Goal: Navigation & Orientation: Find specific page/section

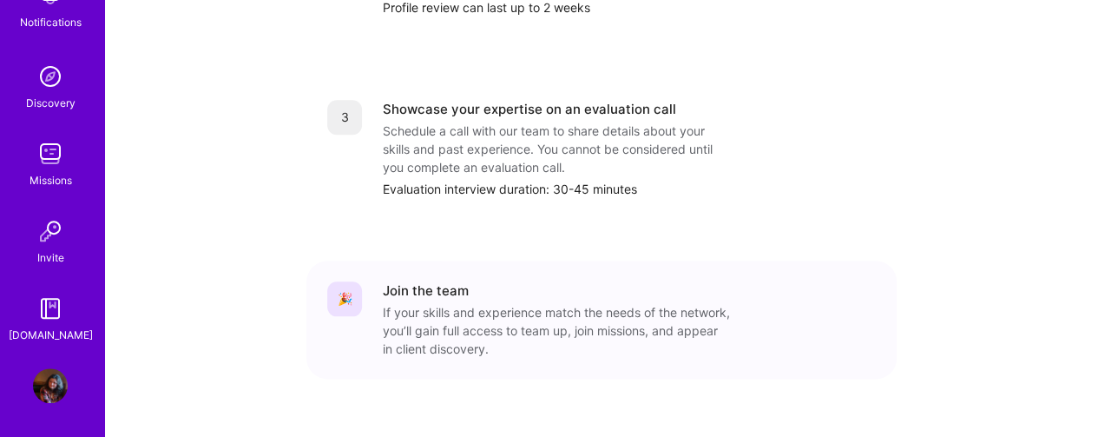
scroll to position [201, 0]
click at [52, 240] on img at bounding box center [50, 231] width 35 height 35
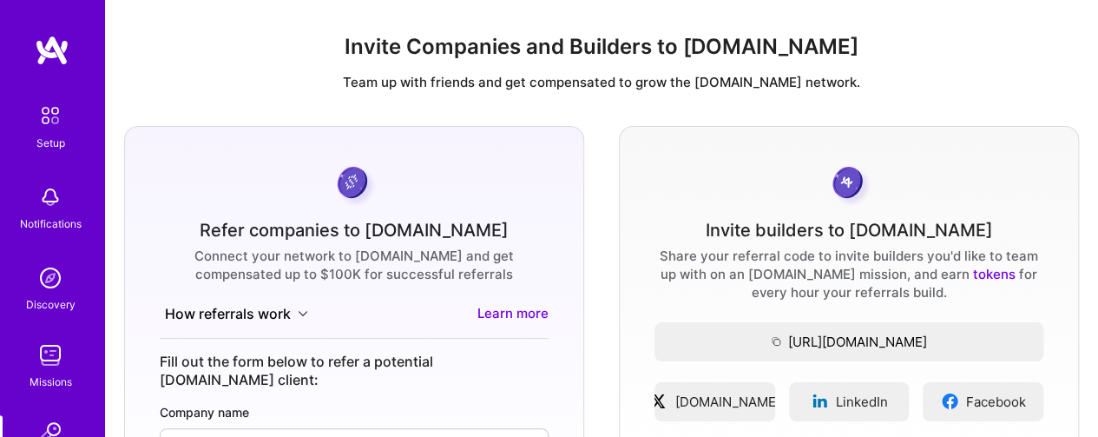
click at [45, 371] on img at bounding box center [50, 355] width 35 height 35
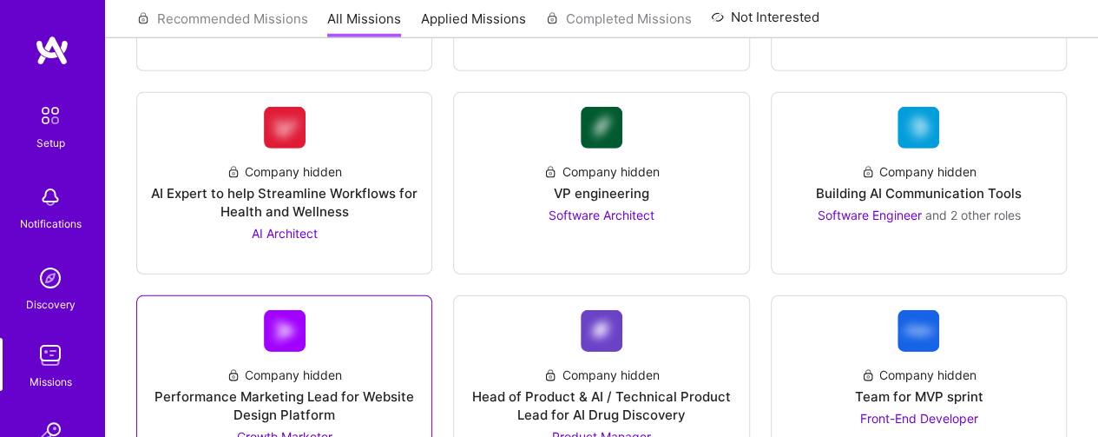
scroll to position [2517, 0]
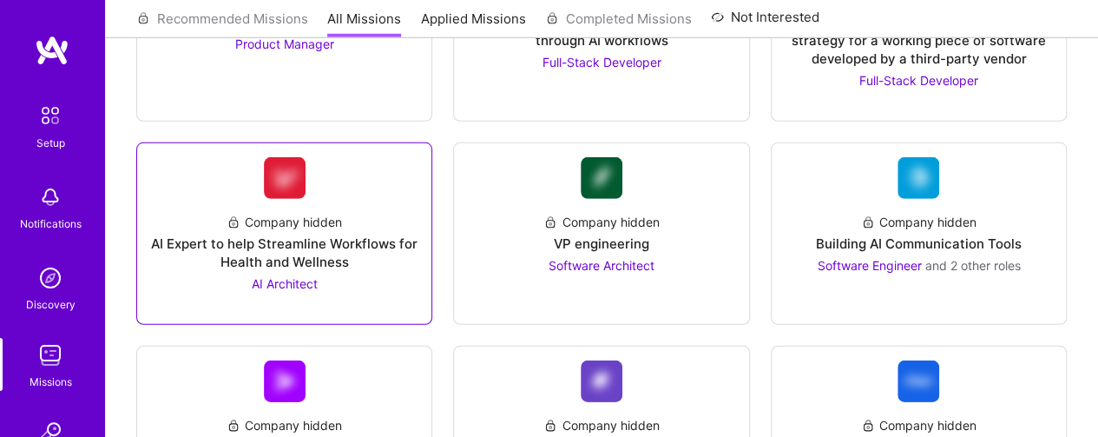
click at [353, 208] on div "Company hidden AI Expert to help Streamline Workflows for Health and Wellness A…" at bounding box center [284, 246] width 266 height 94
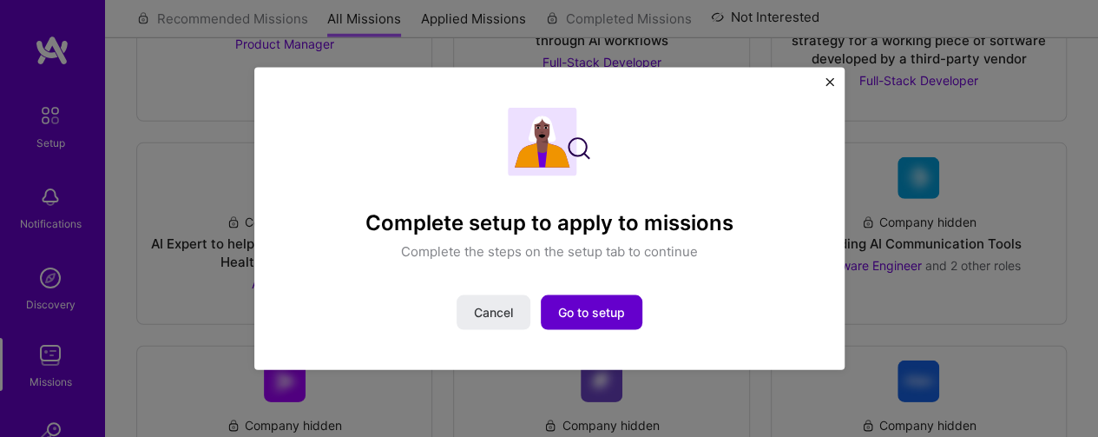
click at [561, 311] on span "Go to setup" at bounding box center [591, 312] width 67 height 17
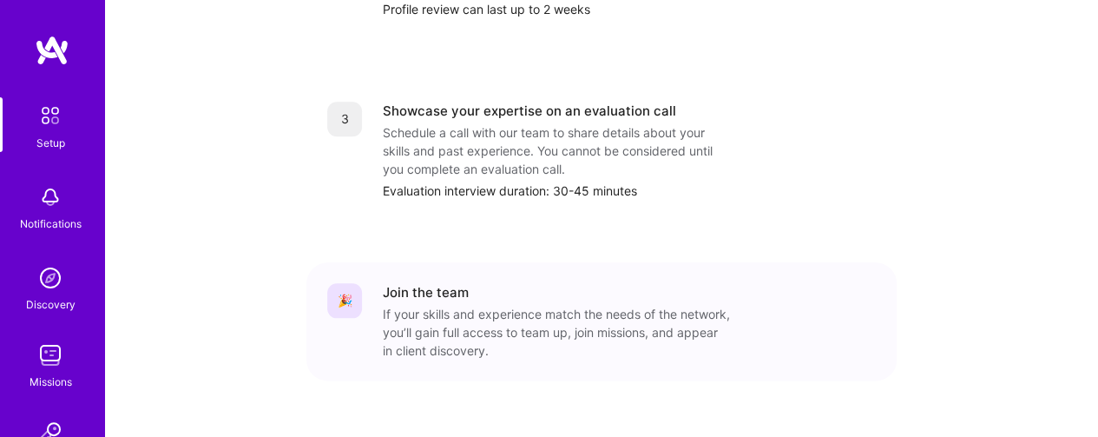
scroll to position [881, 0]
click at [38, 209] on img at bounding box center [50, 197] width 35 height 35
click at [36, 299] on div "Discovery" at bounding box center [50, 304] width 49 height 18
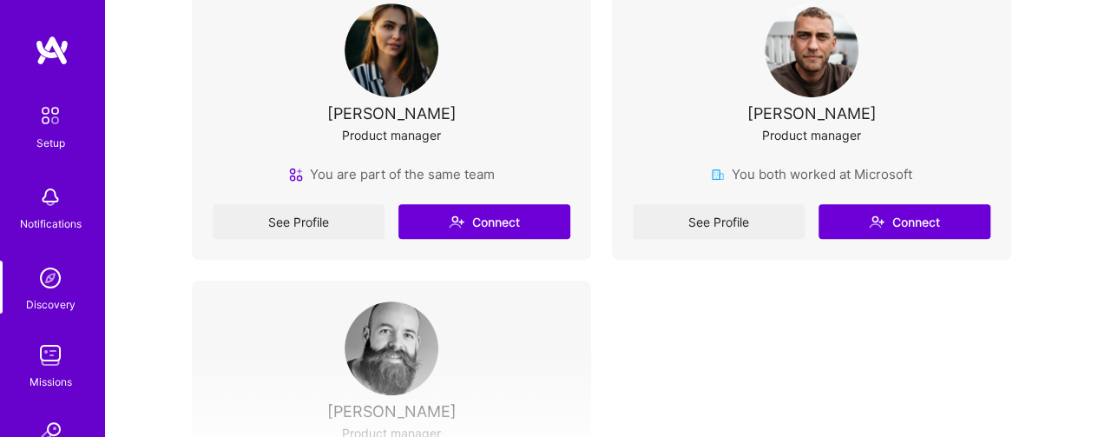
scroll to position [408, 0]
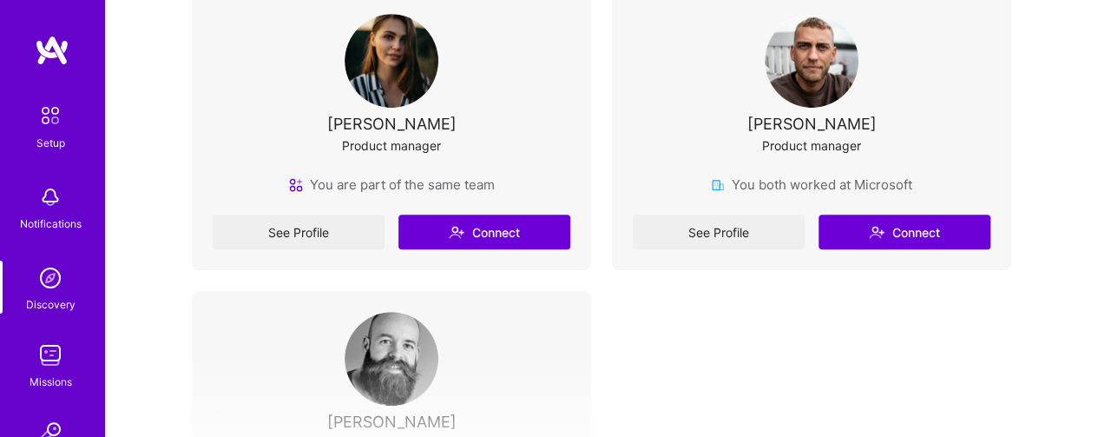
click at [49, 360] on img at bounding box center [50, 355] width 35 height 35
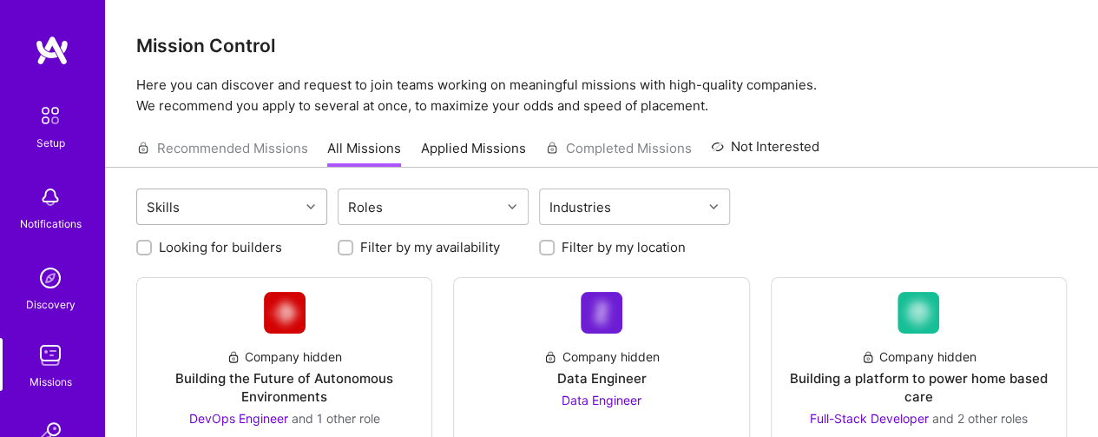
click at [189, 211] on div "Skills" at bounding box center [231, 206] width 191 height 36
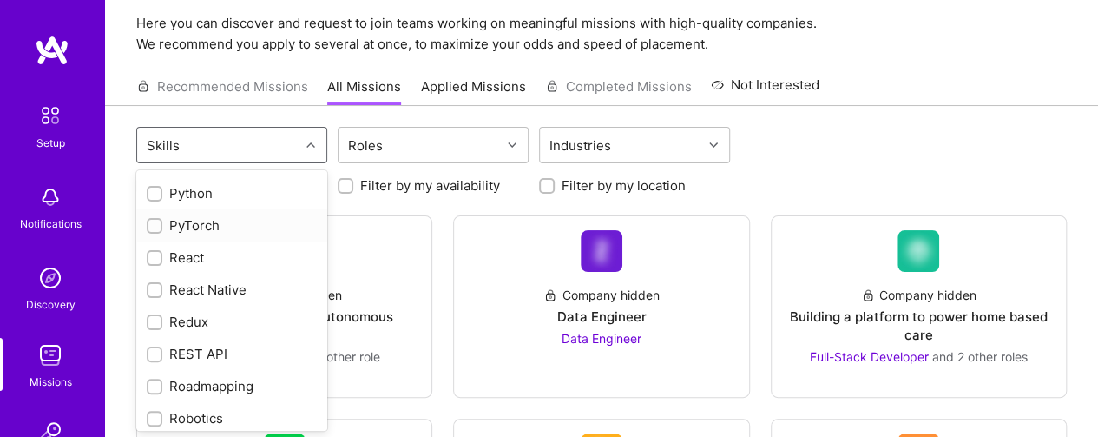
scroll to position [2384, 0]
